Goal: Task Accomplishment & Management: Use online tool/utility

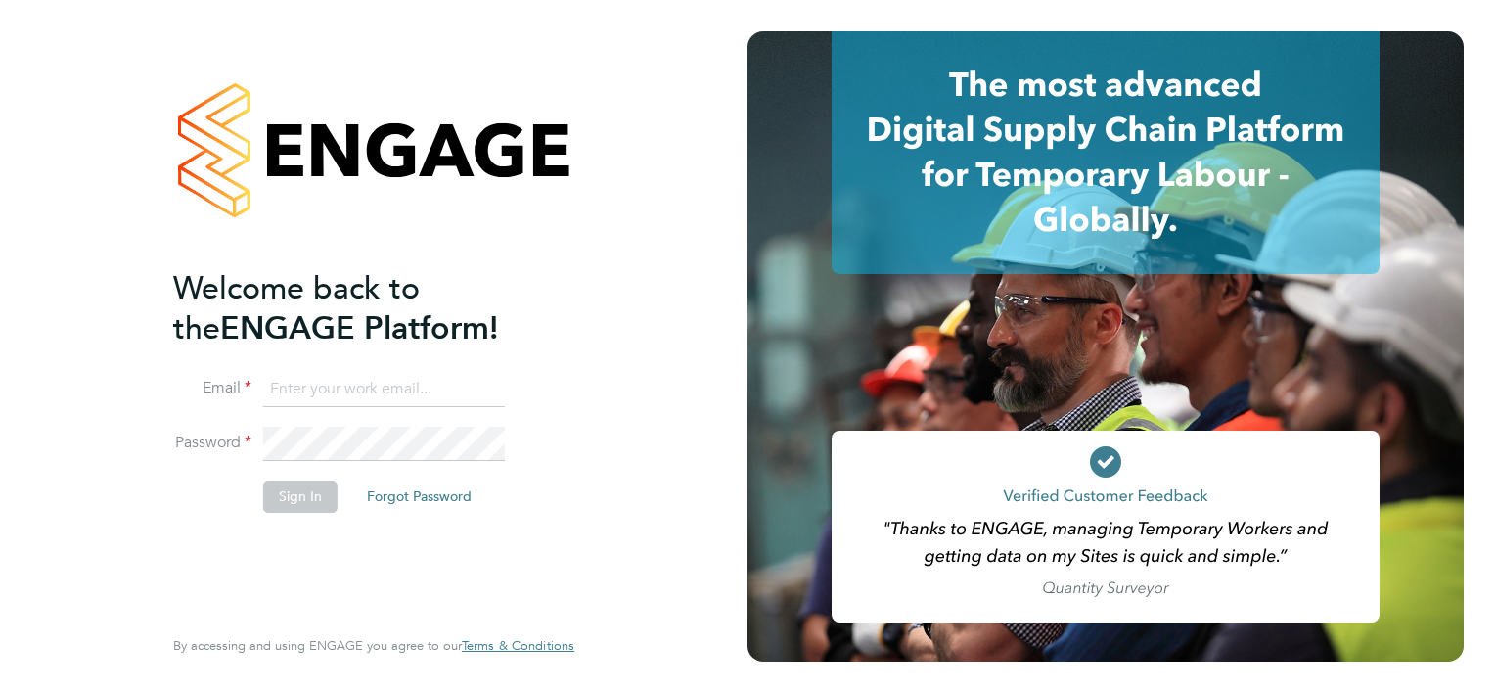
click at [304, 391] on input at bounding box center [384, 389] width 242 height 35
type input "michael.downes@seddon.co.uk"
click at [316, 491] on button "Sign In" at bounding box center [300, 495] width 74 height 31
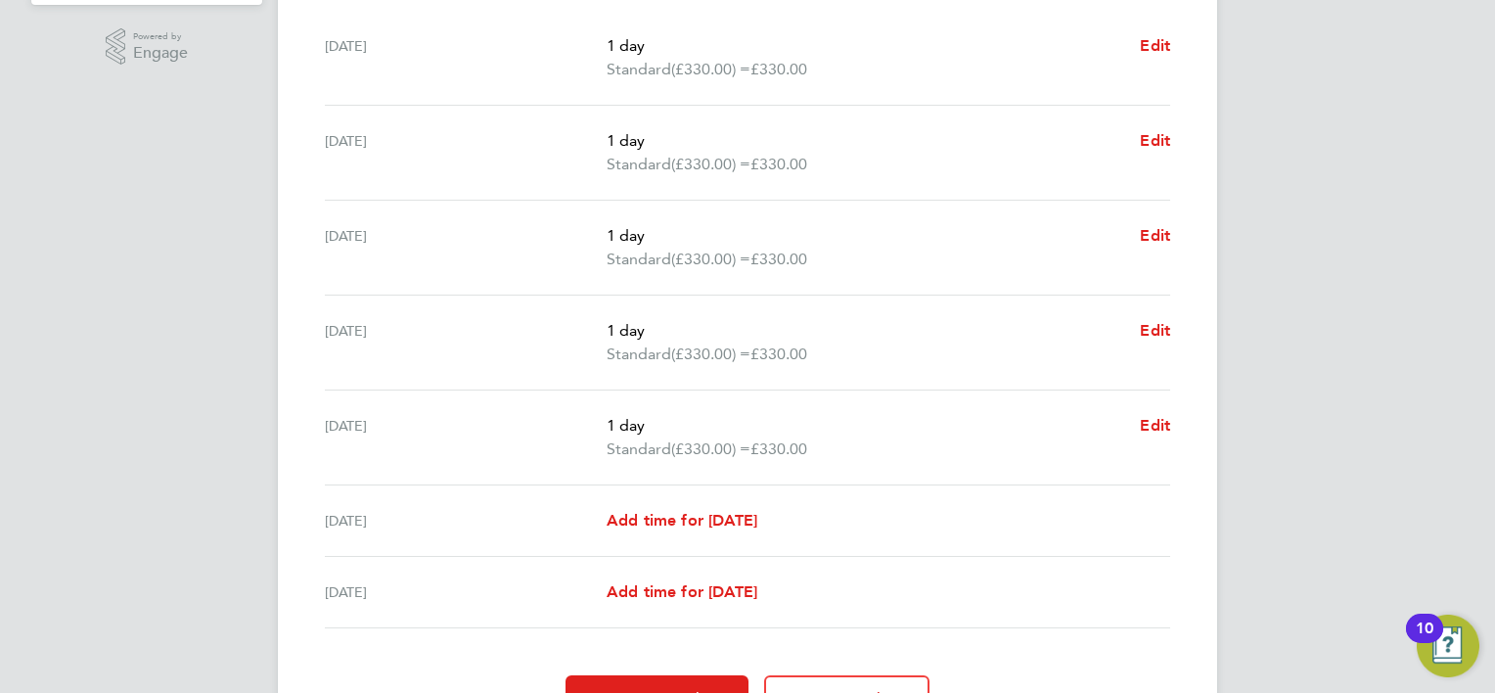
scroll to position [718, 0]
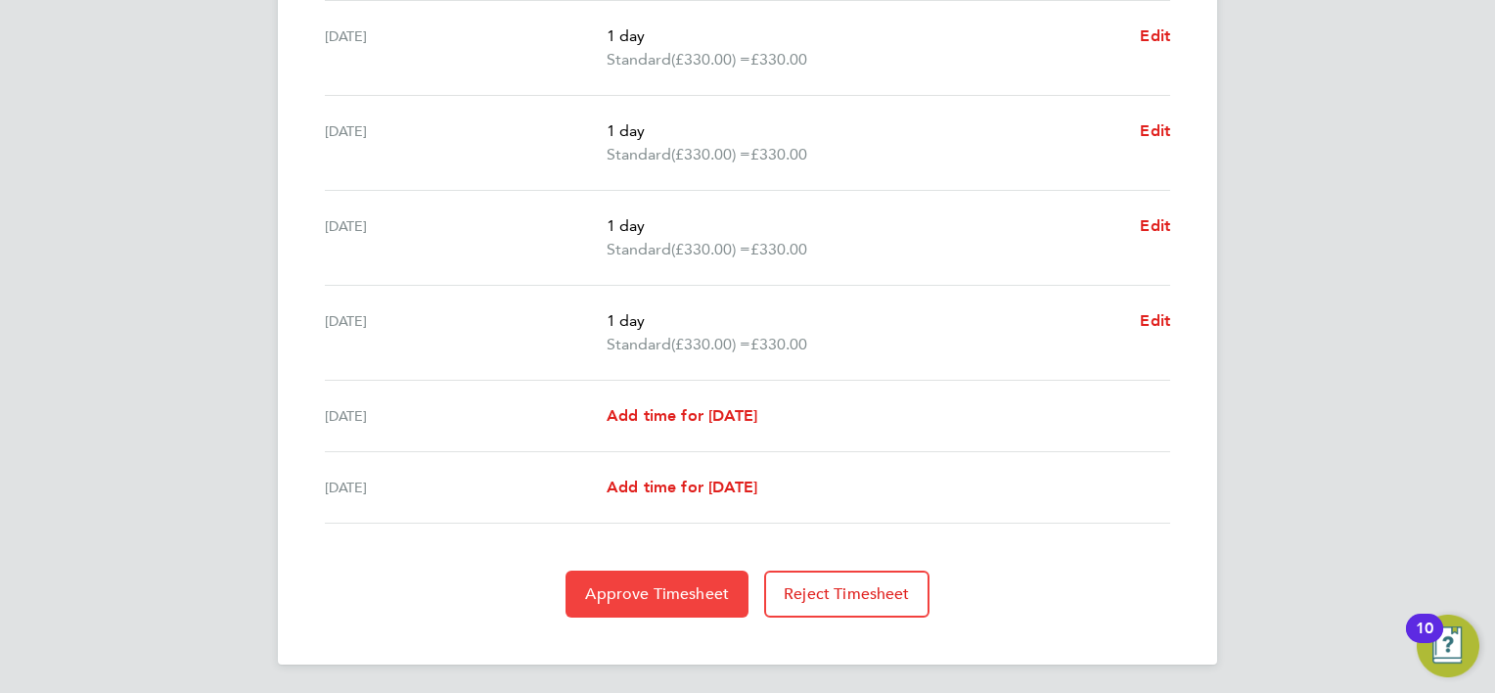
click at [661, 584] on span "Approve Timesheet" at bounding box center [657, 594] width 144 height 20
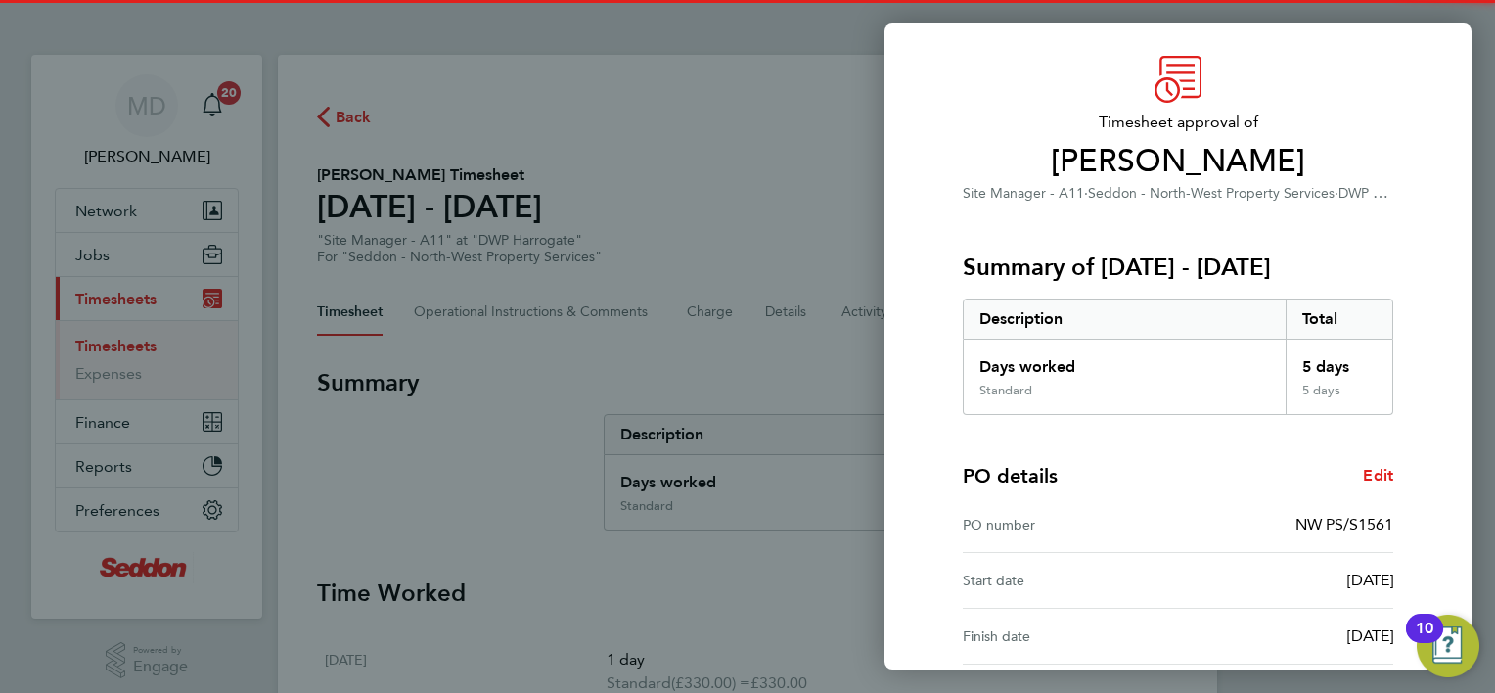
scroll to position [243, 0]
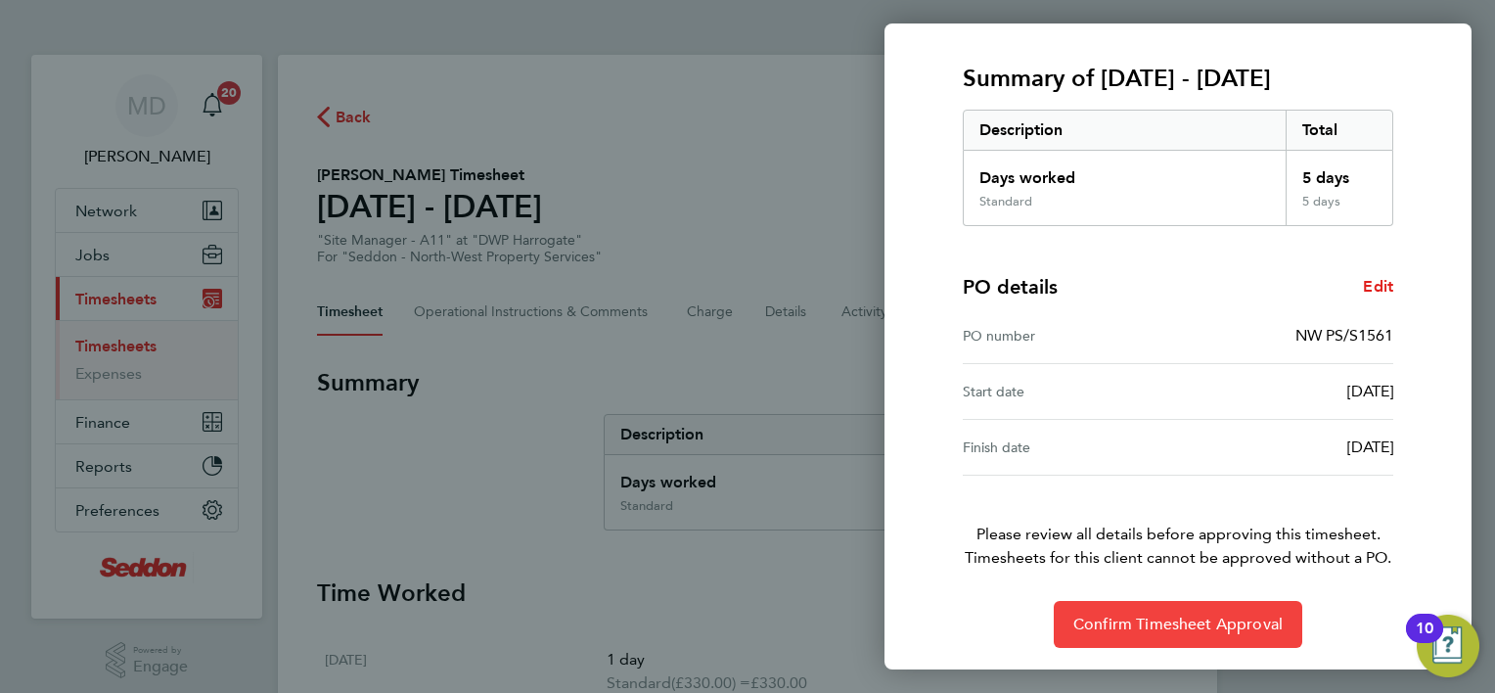
click at [1213, 629] on span "Confirm Timesheet Approval" at bounding box center [1177, 624] width 209 height 20
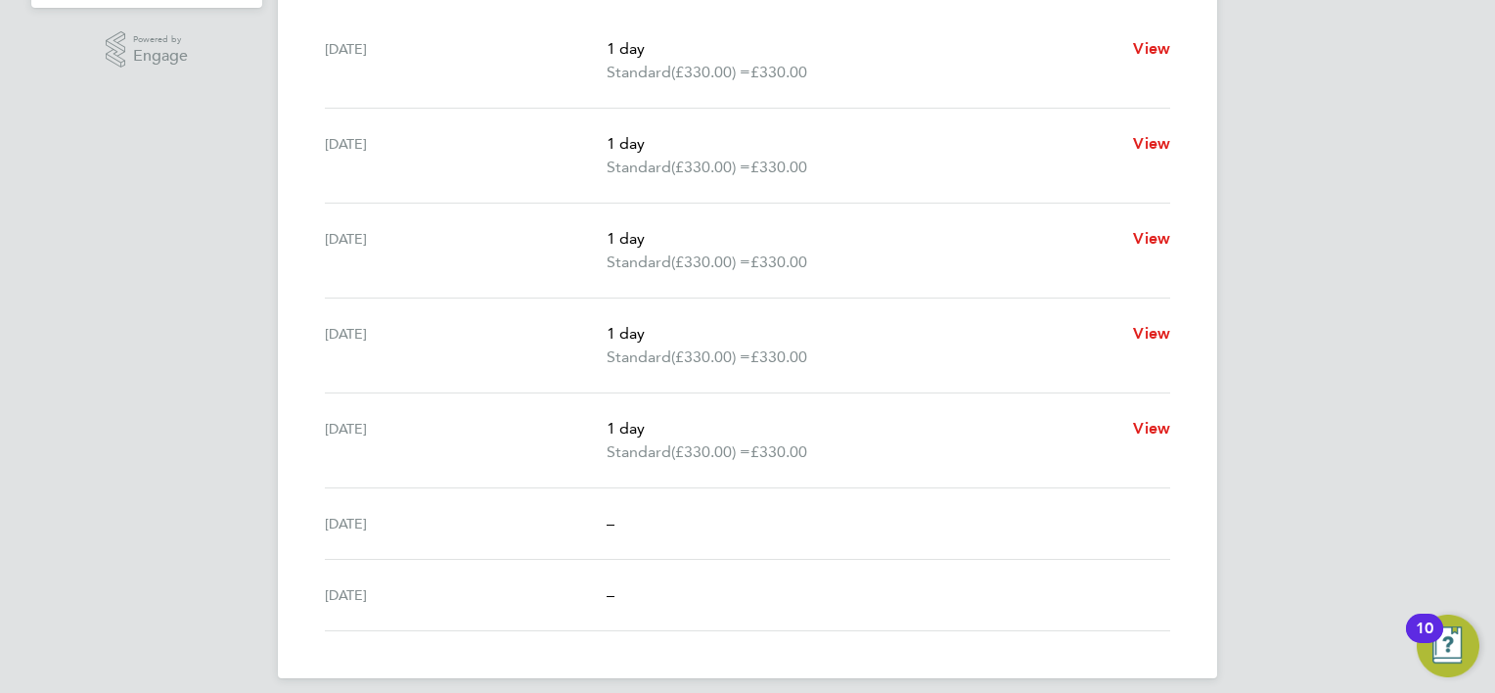
scroll to position [624, 0]
